Goal: Use online tool/utility: Utilize a website feature to perform a specific function

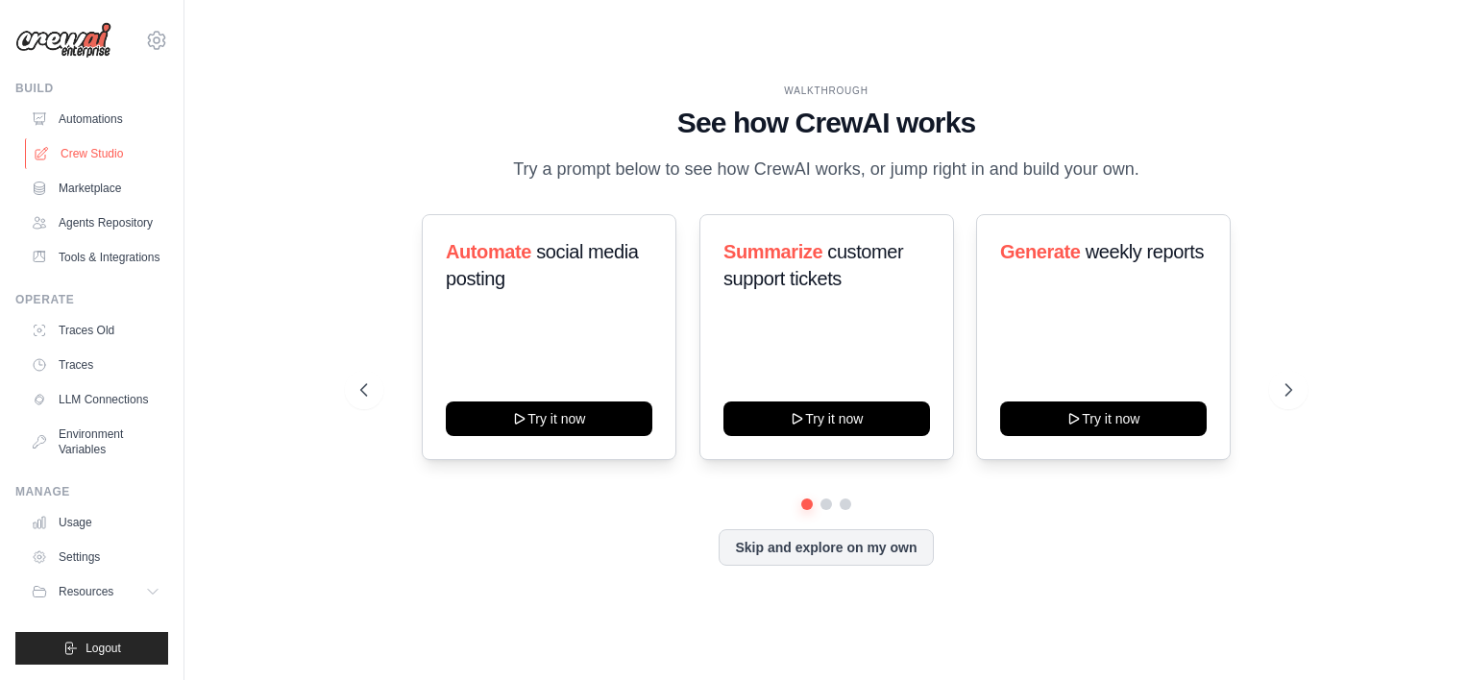
click at [91, 161] on link "Crew Studio" at bounding box center [97, 153] width 145 height 31
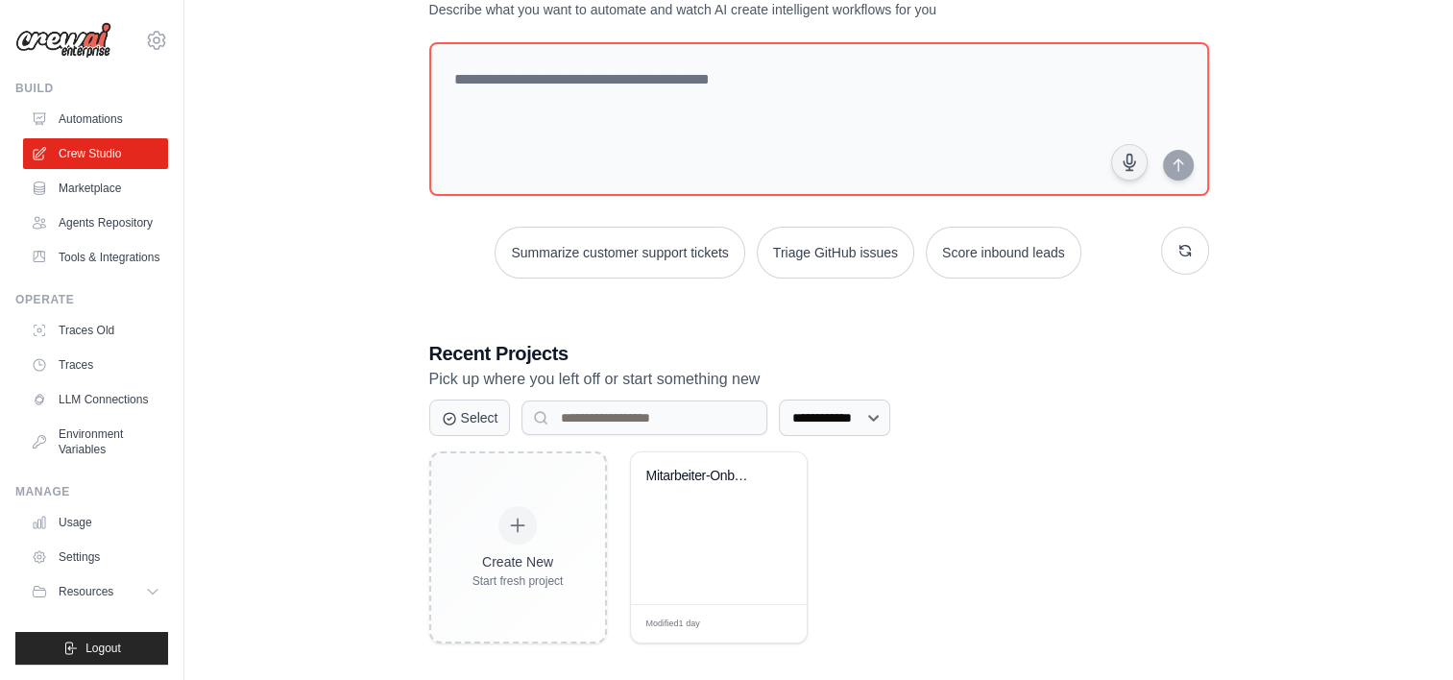
scroll to position [92, 0]
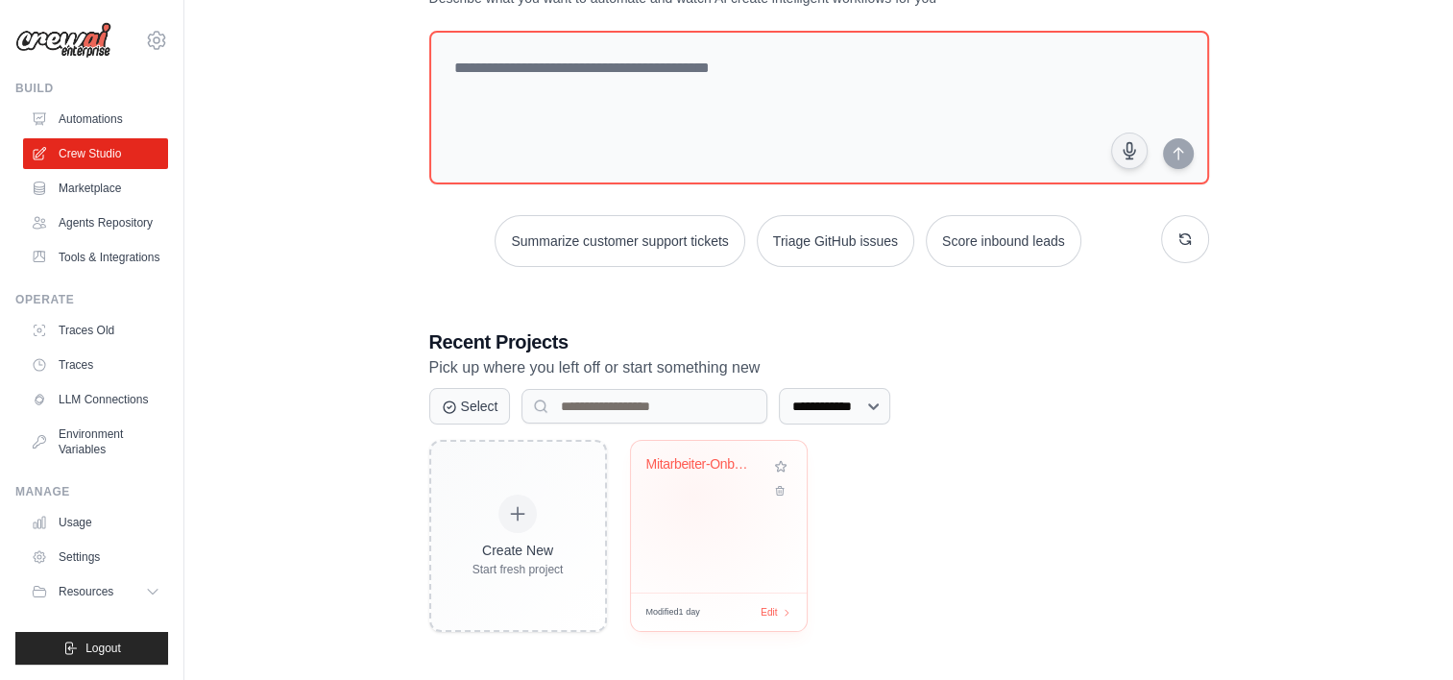
click at [693, 495] on div "Mitarbeiter-Onboarding & Weiterentw..." at bounding box center [718, 478] width 145 height 44
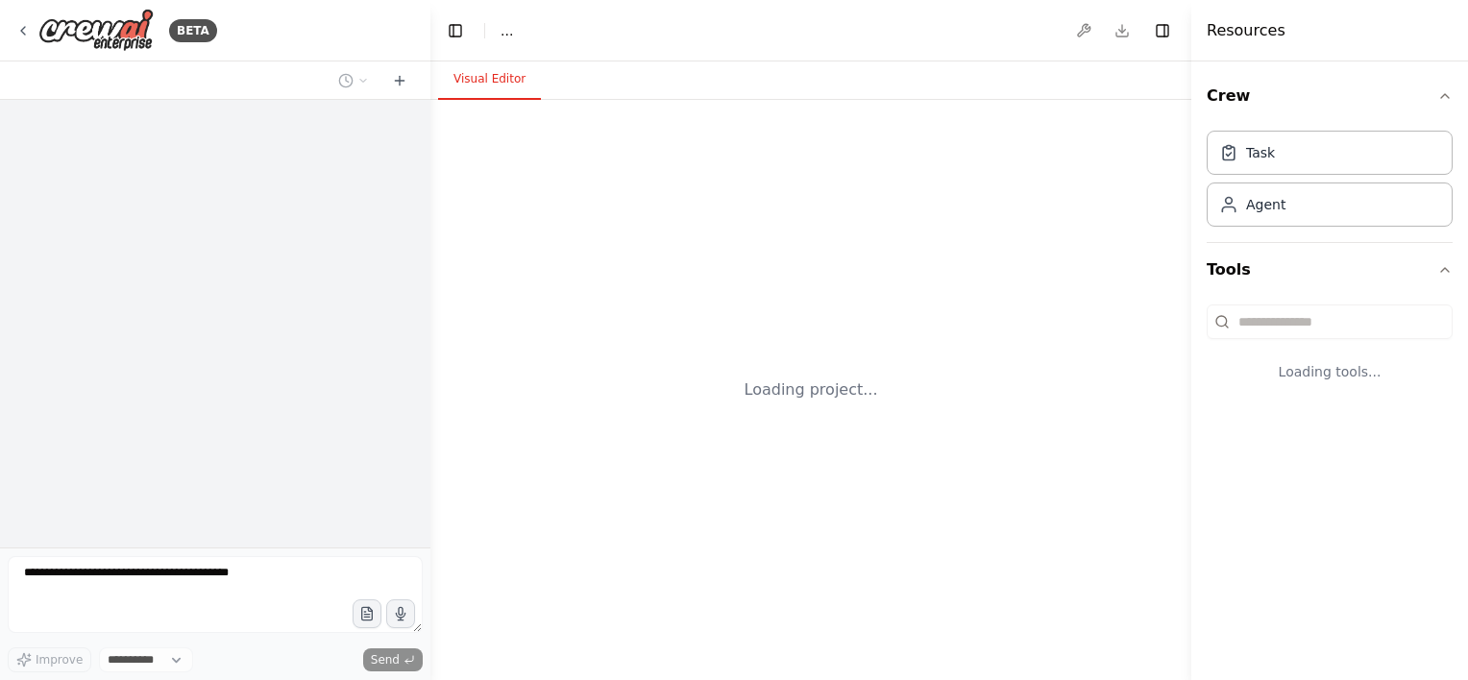
select select "****"
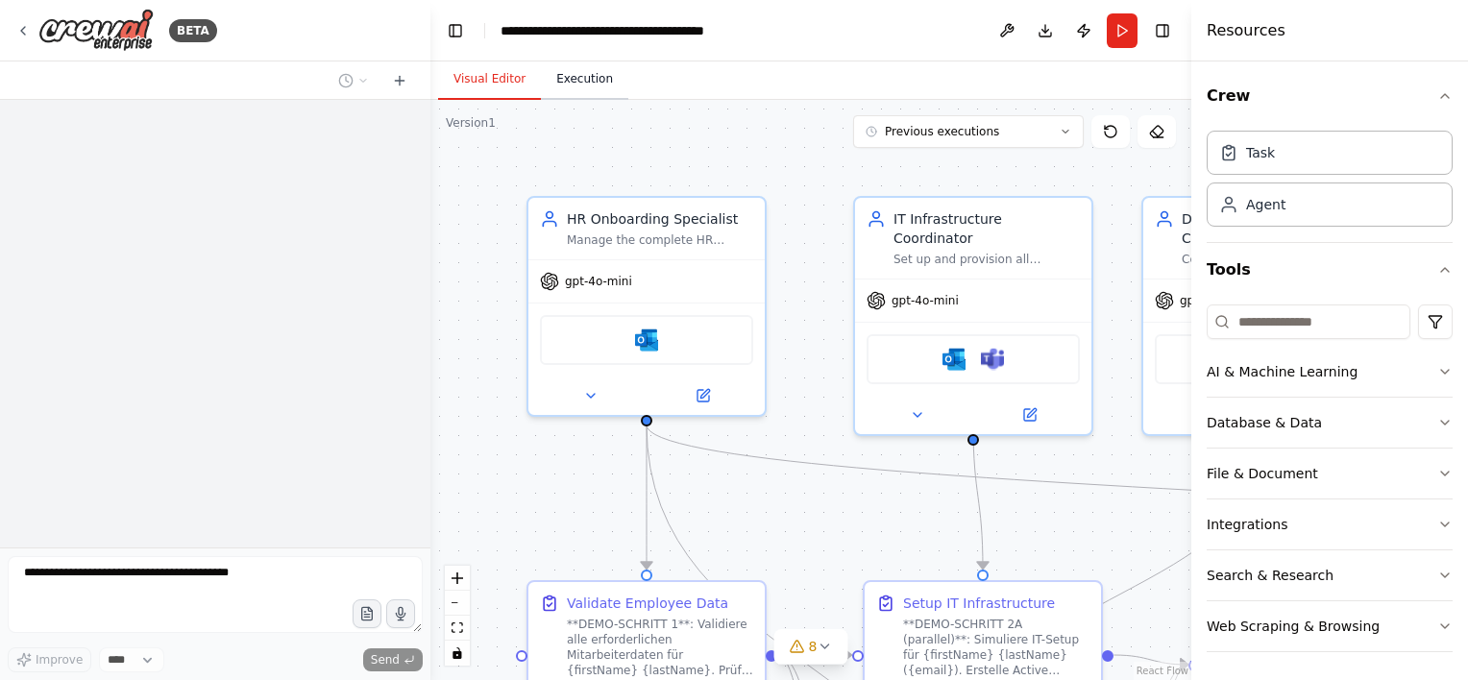
click at [581, 86] on button "Execution" at bounding box center [584, 80] width 87 height 40
click at [507, 69] on button "Visual Editor" at bounding box center [489, 80] width 103 height 40
click at [1106, 29] on header "**********" at bounding box center [810, 30] width 761 height 61
click at [1120, 34] on button "Run" at bounding box center [1122, 30] width 31 height 35
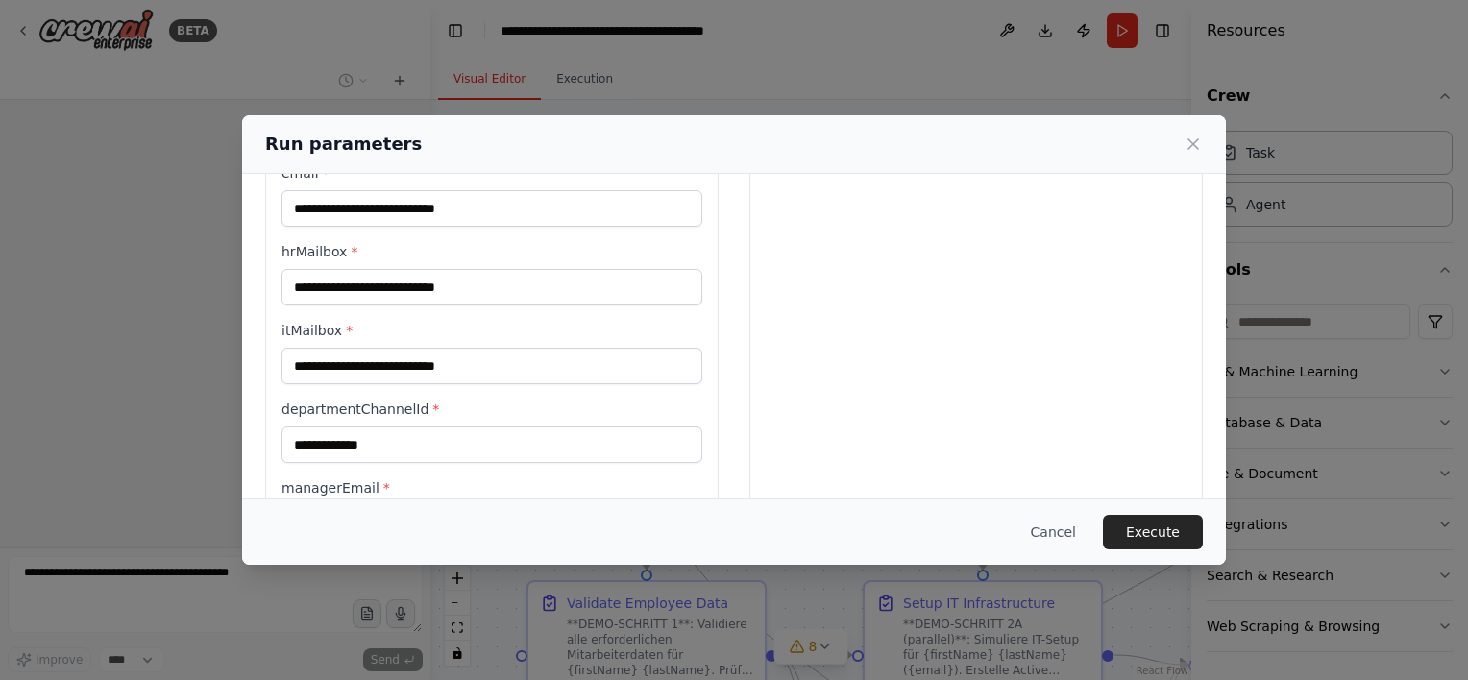
scroll to position [626, 0]
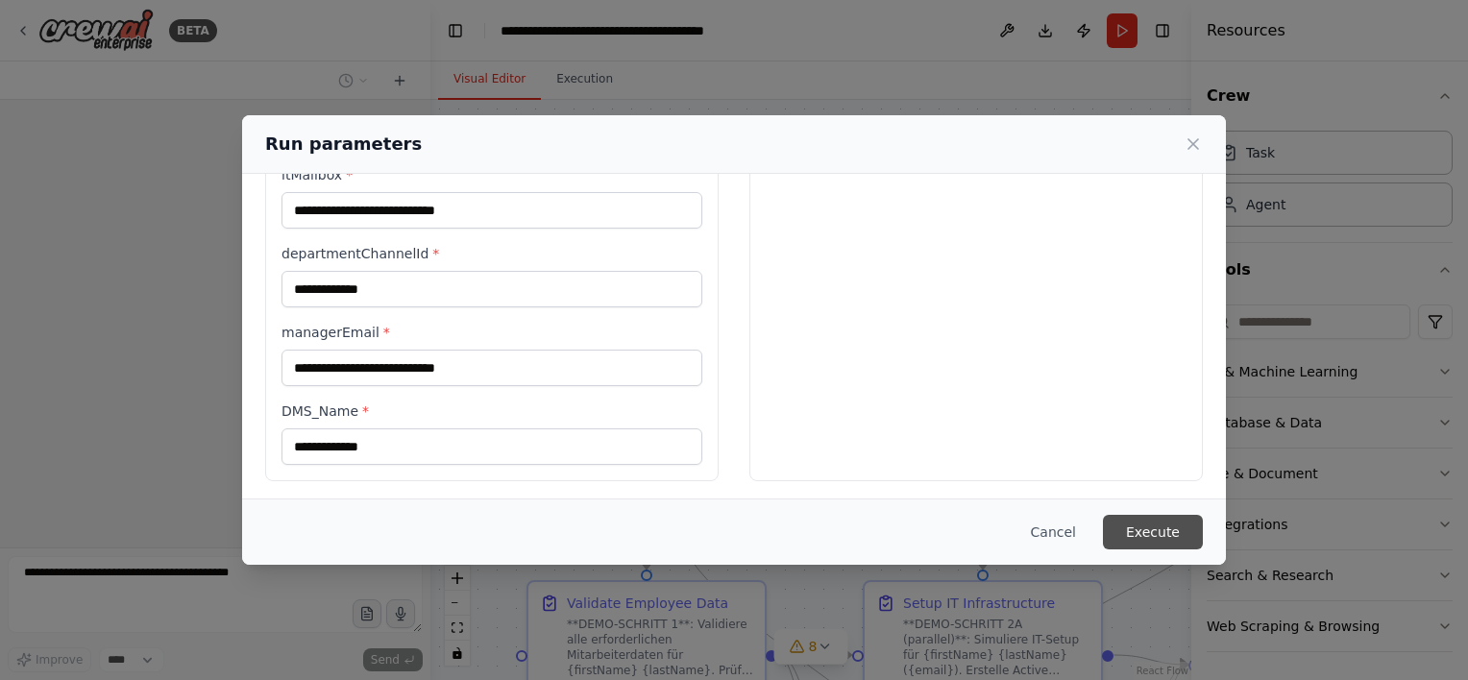
click at [1149, 532] on button "Execute" at bounding box center [1153, 532] width 100 height 35
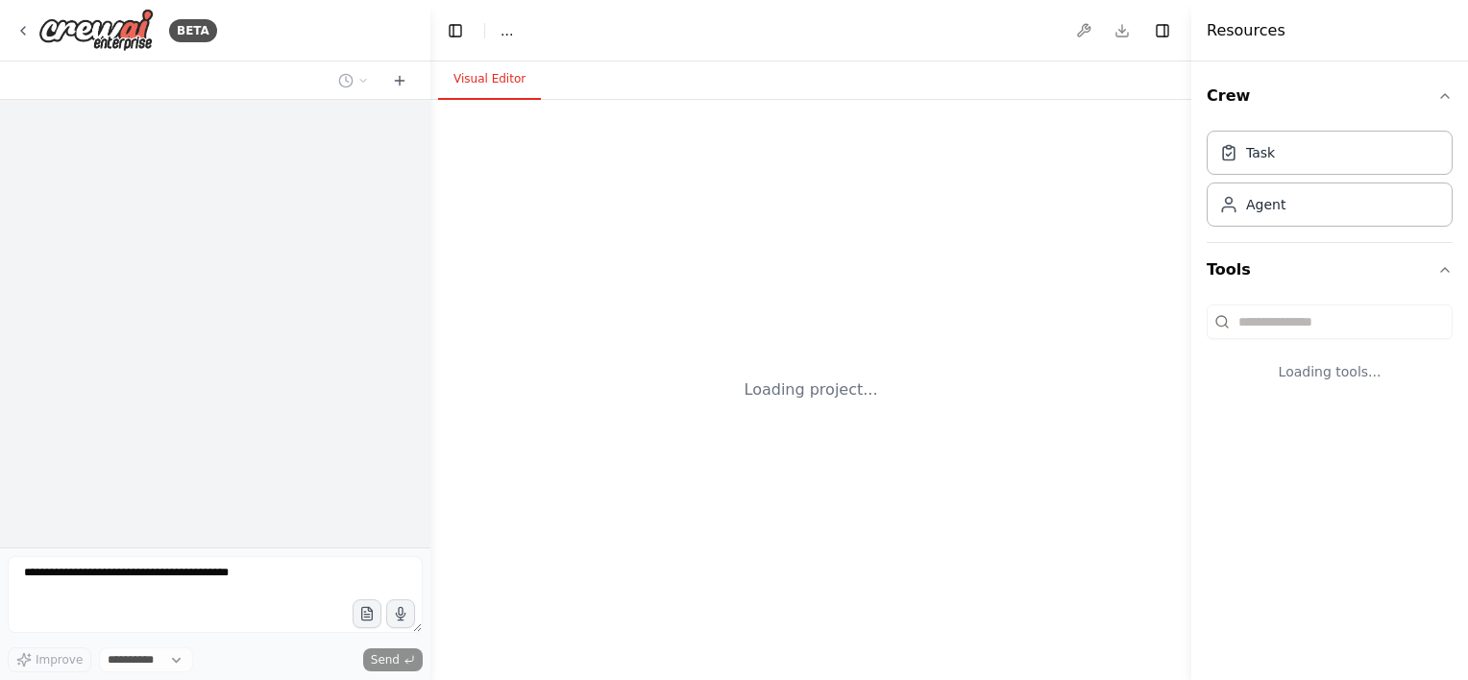
select select "****"
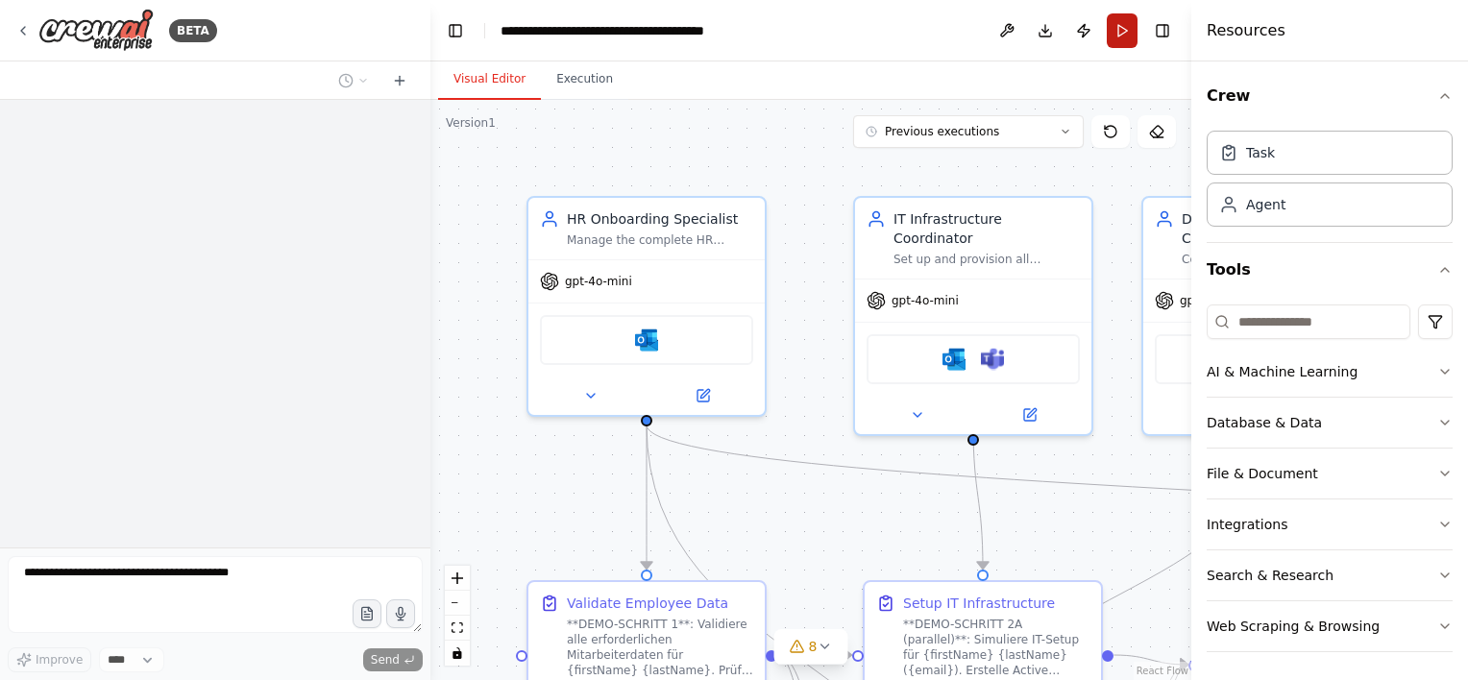
click at [1115, 31] on button "Run" at bounding box center [1122, 30] width 31 height 35
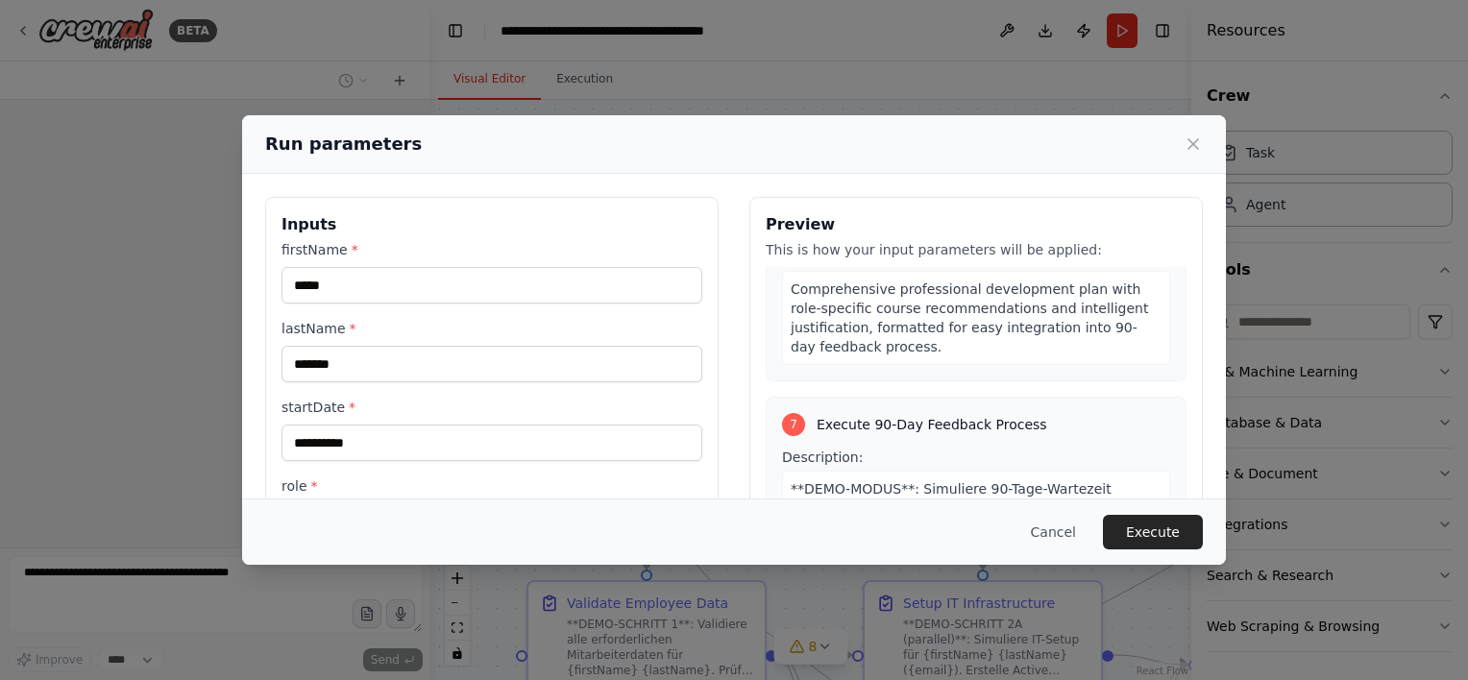
scroll to position [2541, 0]
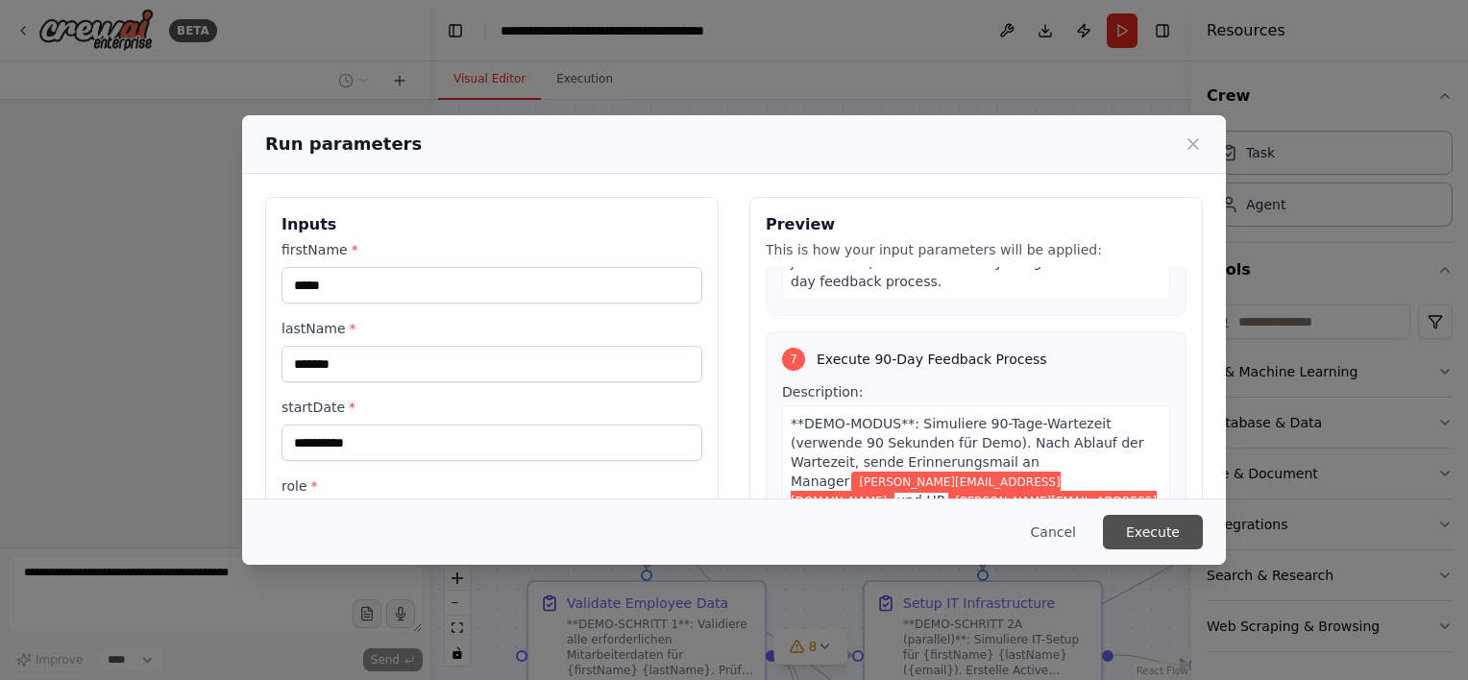
click at [1168, 533] on button "Execute" at bounding box center [1153, 532] width 100 height 35
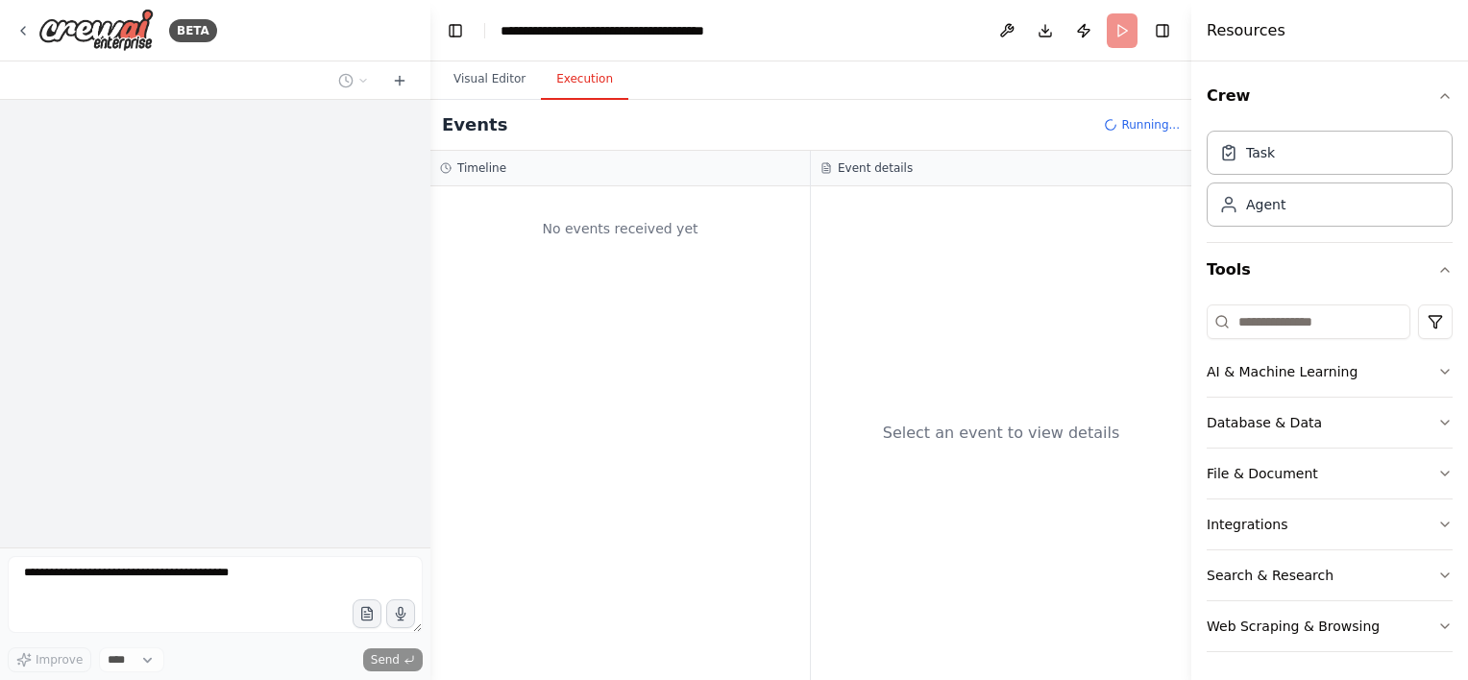
click at [262, 343] on div at bounding box center [215, 324] width 430 height 448
click at [81, 27] on img at bounding box center [95, 30] width 115 height 43
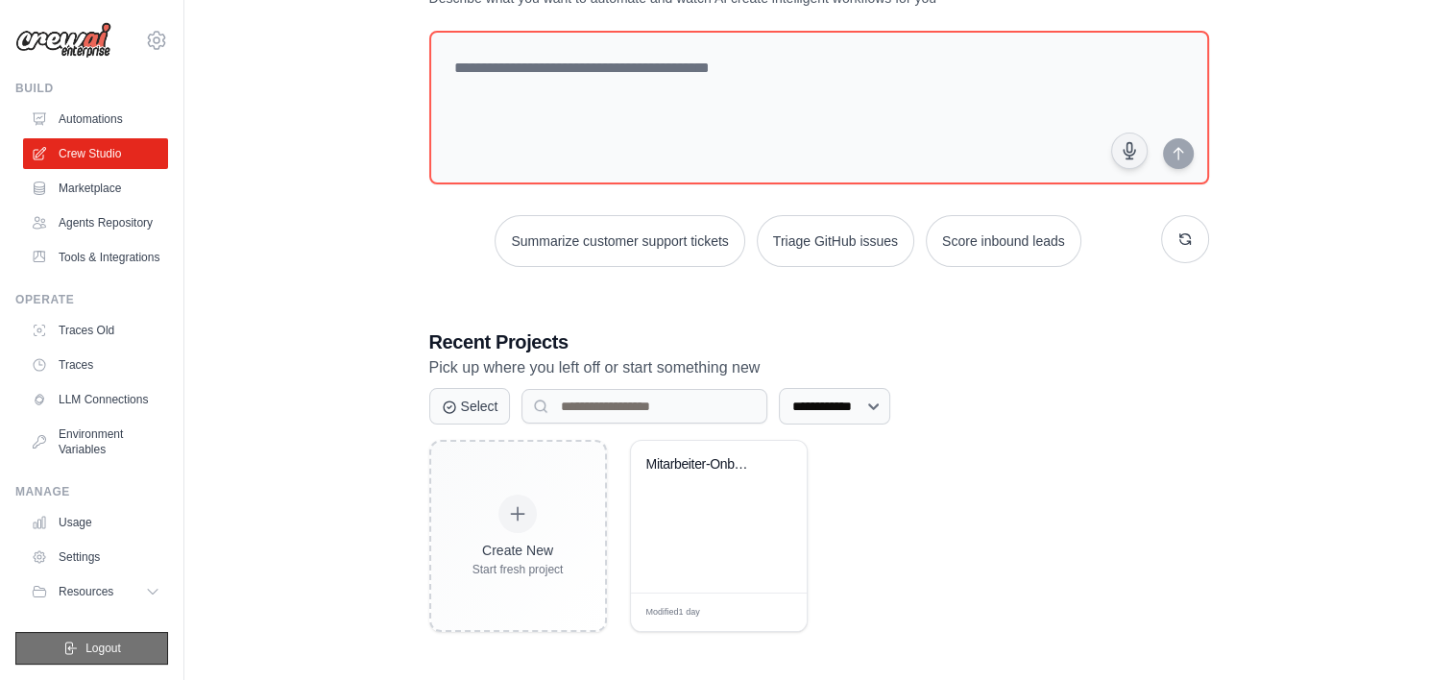
click at [127, 653] on button "Logout" at bounding box center [91, 648] width 153 height 33
